Goal: Task Accomplishment & Management: Use online tool/utility

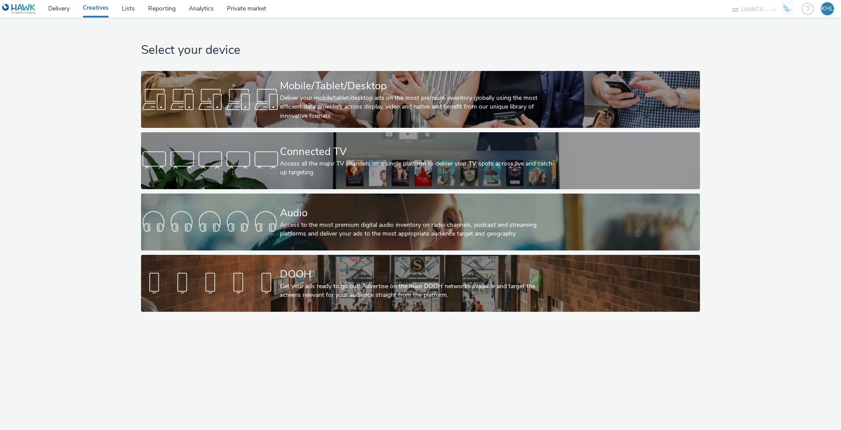
select select "c909d6bb-255f-4ad2-aa94-00d82704d6ef"
drag, startPoint x: 60, startPoint y: 7, endPoint x: 83, endPoint y: 2, distance: 23.8
click at [62, 7] on link "Delivery" at bounding box center [59, 9] width 35 height 18
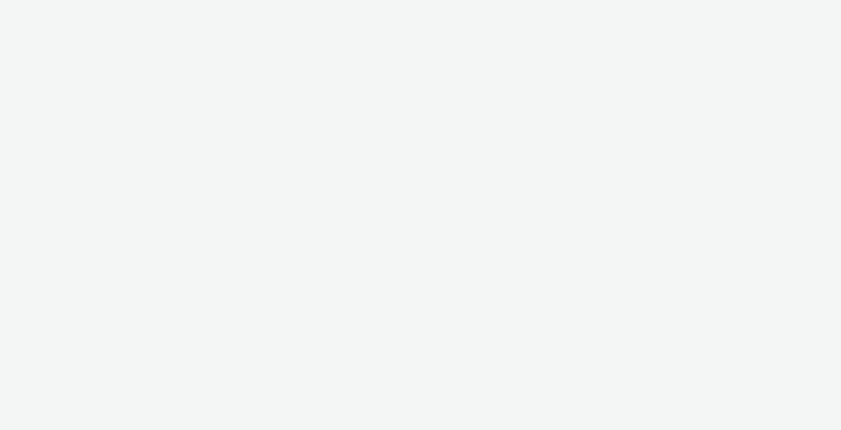
select select "ec4b2045-0c69-422c-a140-0820ca6be355"
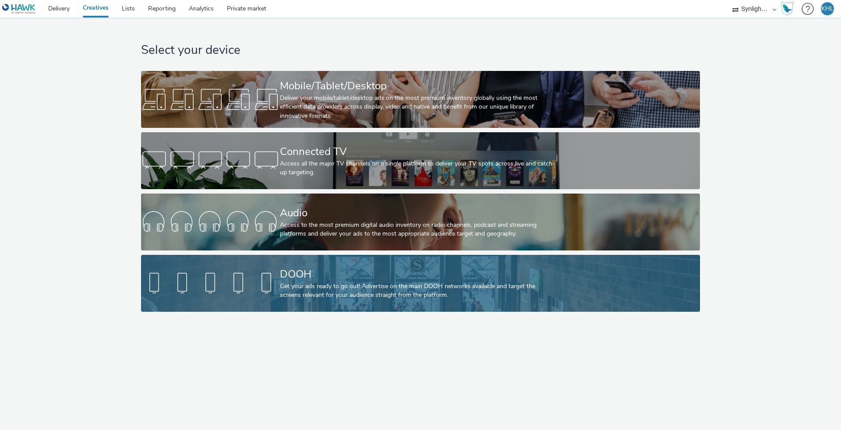
click at [349, 296] on div "Get your ads ready to go out! Advertise on the main DOOH networks available and…" at bounding box center [419, 291] width 278 height 18
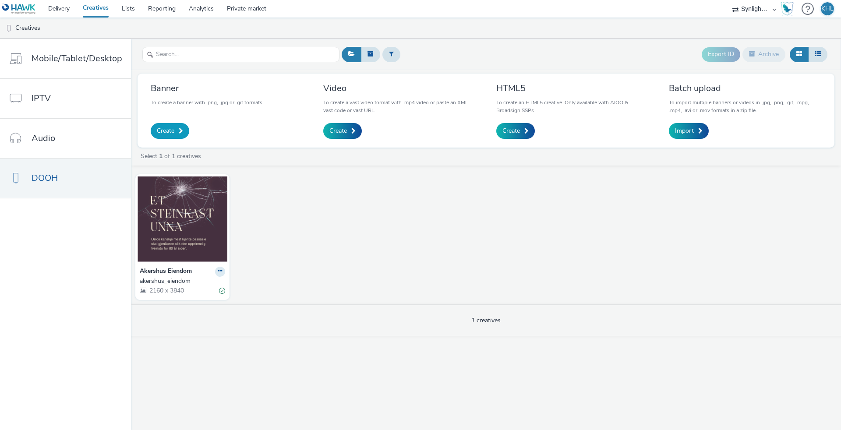
click at [164, 135] on link "Create" at bounding box center [170, 131] width 39 height 16
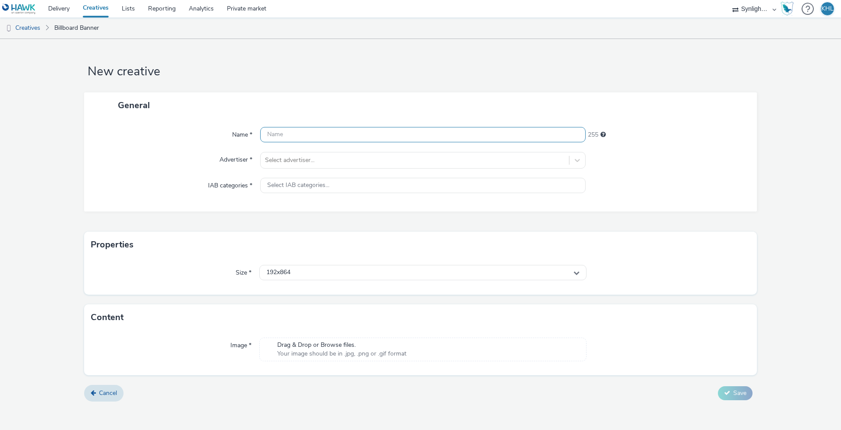
click at [307, 130] on input "text" at bounding box center [422, 134] width 325 height 15
type input "p"
type input "AkershusEiendom_1080x1920"
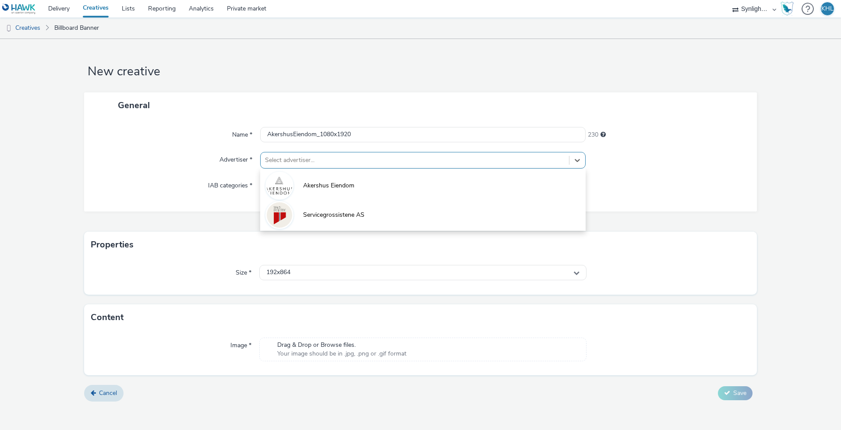
click at [304, 157] on div "Select advertiser..." at bounding box center [415, 160] width 300 height 9
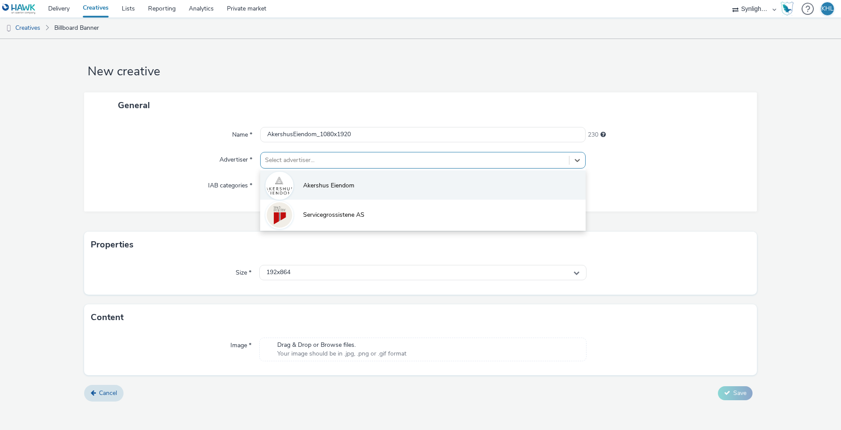
click at [307, 178] on li "Akershus Eiendom" at bounding box center [422, 184] width 325 height 29
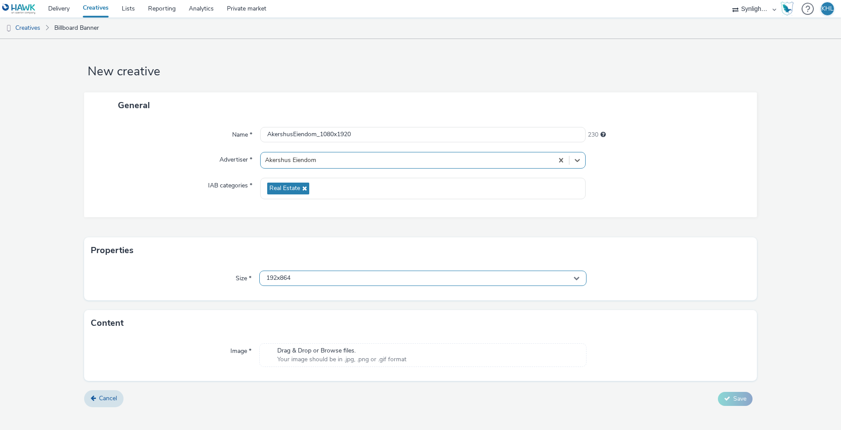
click at [304, 275] on div "192x864" at bounding box center [422, 278] width 327 height 15
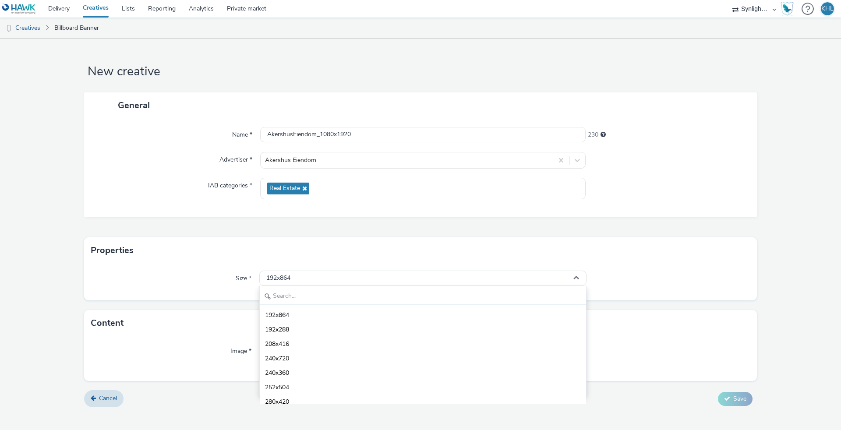
click at [300, 294] on input "text" at bounding box center [423, 296] width 326 height 15
type input "1080"
click at [326, 368] on li "1080x1920 - dooh" at bounding box center [423, 372] width 326 height 14
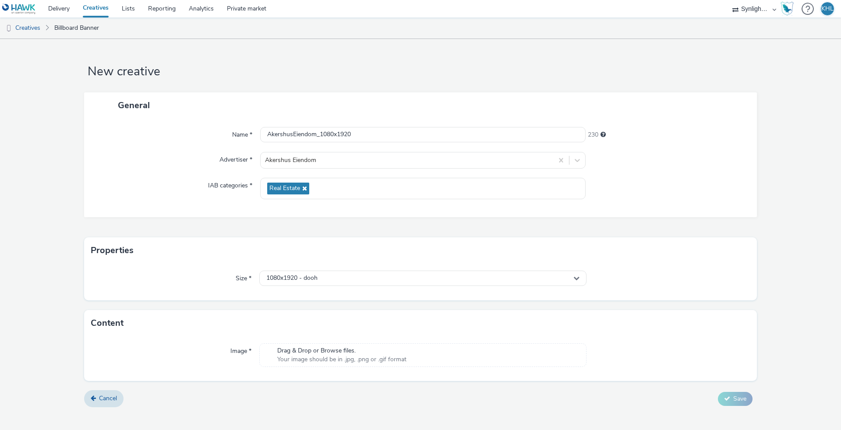
click at [326, 347] on span "Drag & Drop or Browse files." at bounding box center [341, 350] width 129 height 9
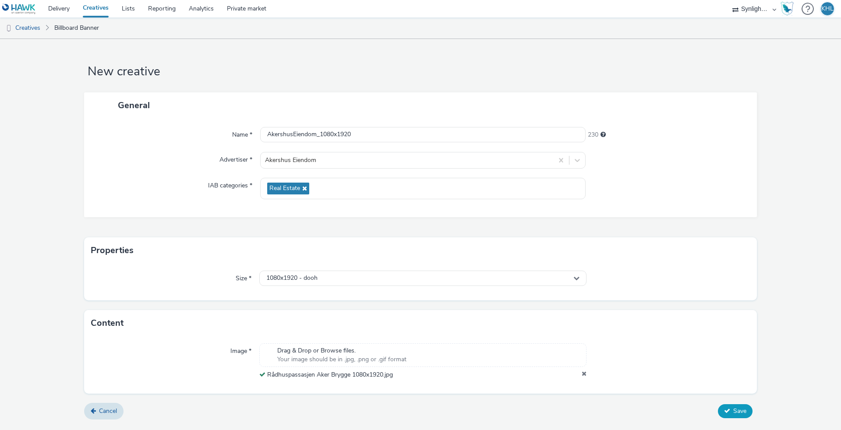
click at [734, 413] on span "Save" at bounding box center [739, 411] width 13 height 8
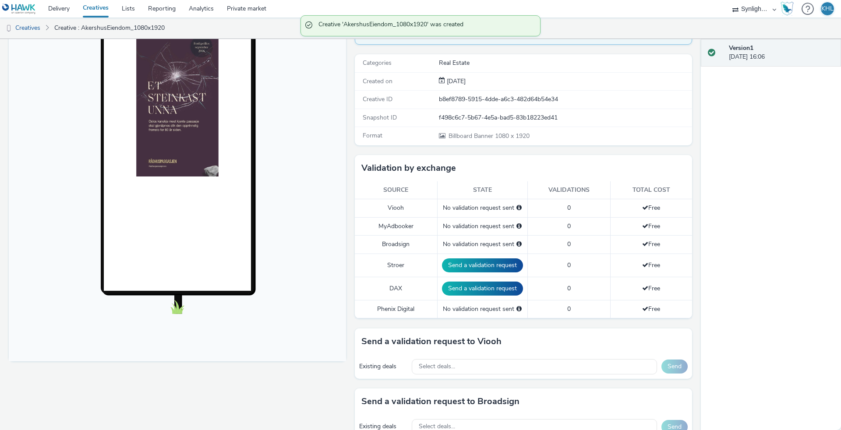
scroll to position [102, 0]
click at [477, 376] on div "Existing deals Select deals... Send" at bounding box center [523, 366] width 337 height 24
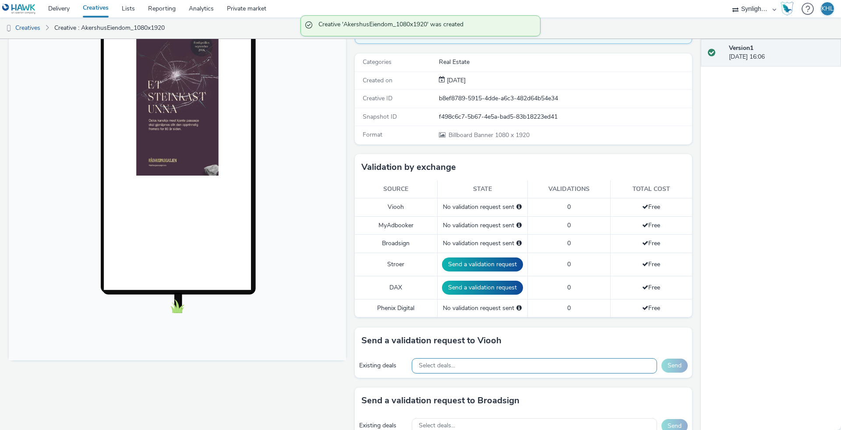
click at [473, 368] on div "Select deals..." at bounding box center [534, 365] width 245 height 15
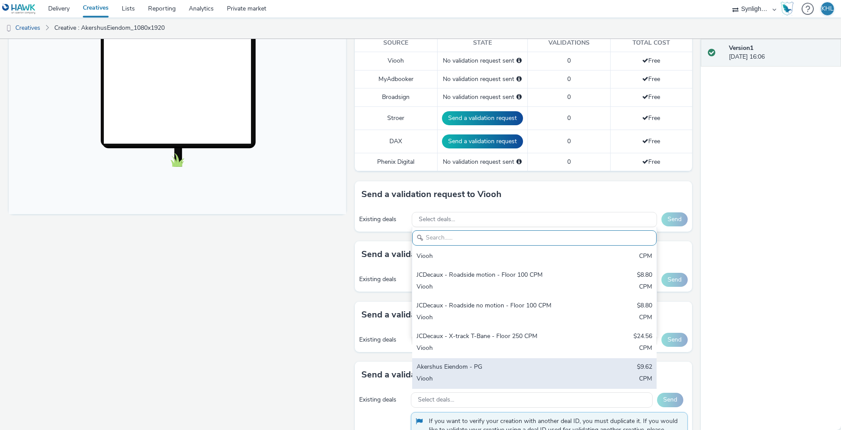
scroll to position [136, 0]
click at [473, 371] on div "Akershus Eiendom - PG" at bounding box center [494, 368] width 155 height 10
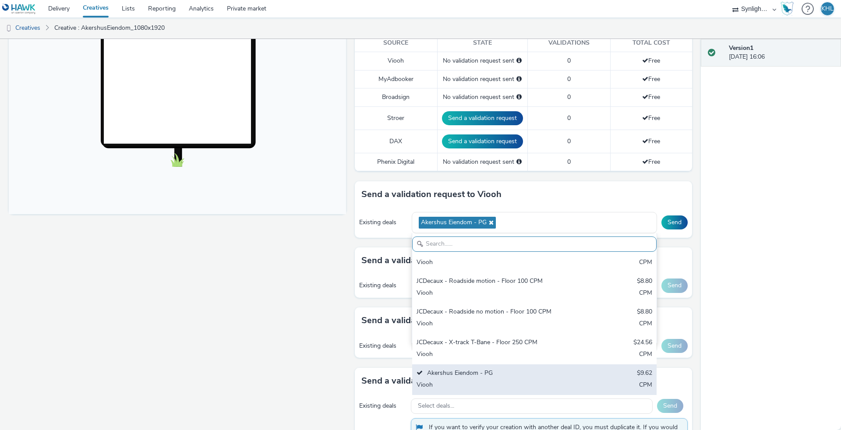
click at [473, 371] on div "Akershus Eiendom - PG" at bounding box center [494, 374] width 155 height 10
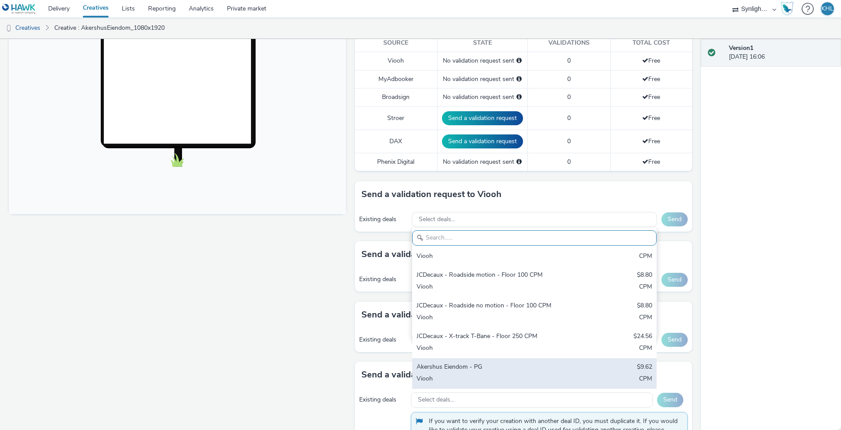
click at [473, 371] on div "Akershus Eiendom - PG" at bounding box center [494, 368] width 155 height 10
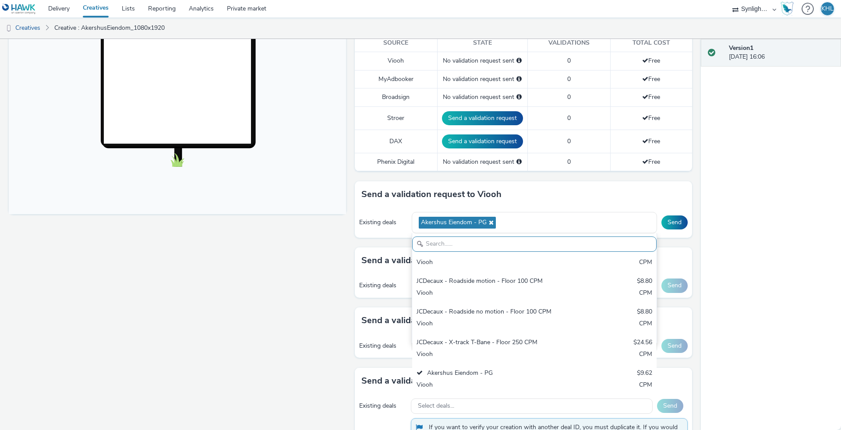
drag, startPoint x: 316, startPoint y: 333, endPoint x: 468, endPoint y: 288, distance: 158.2
click at [318, 333] on div "Fullscreen" at bounding box center [180, 167] width 342 height 624
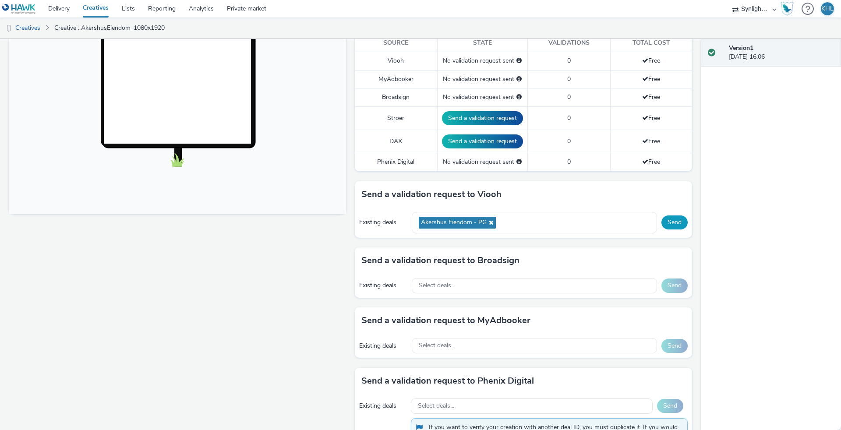
click at [680, 226] on button "Send" at bounding box center [674, 222] width 26 height 14
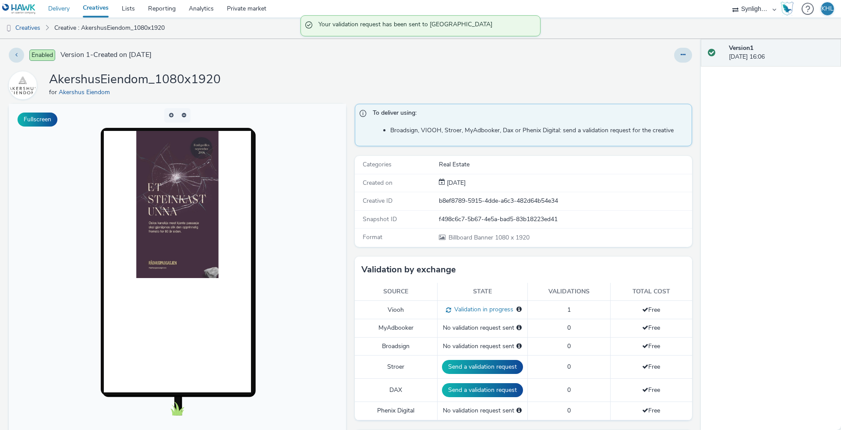
scroll to position [0, 0]
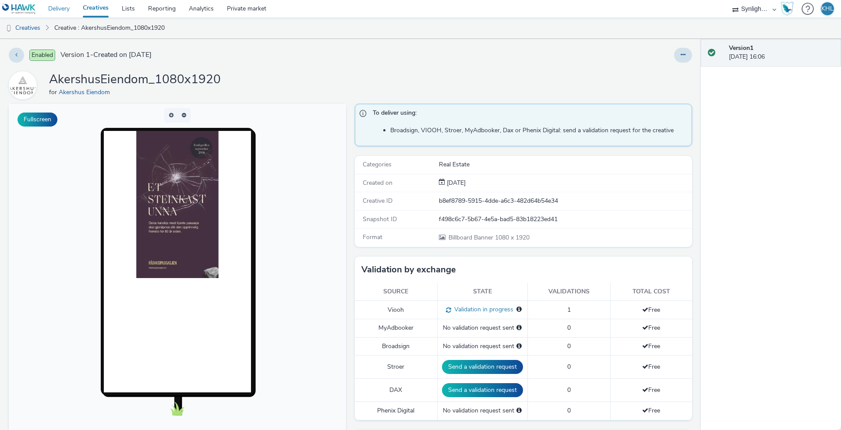
click at [62, 9] on link "Delivery" at bounding box center [59, 9] width 35 height 18
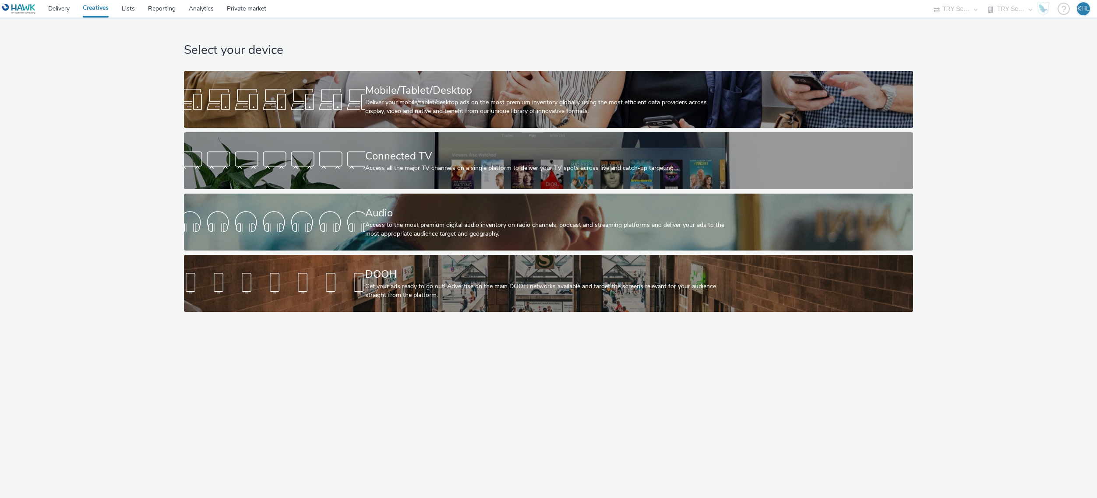
select select "9bcd8e0d-5764-4b89-88fe-b89ee02050ce"
select select "b9dae05b-e3f1-4ff2-954b-b373158465c4"
click at [50, 11] on link "Delivery" at bounding box center [59, 9] width 35 height 18
